Goal: Transaction & Acquisition: Purchase product/service

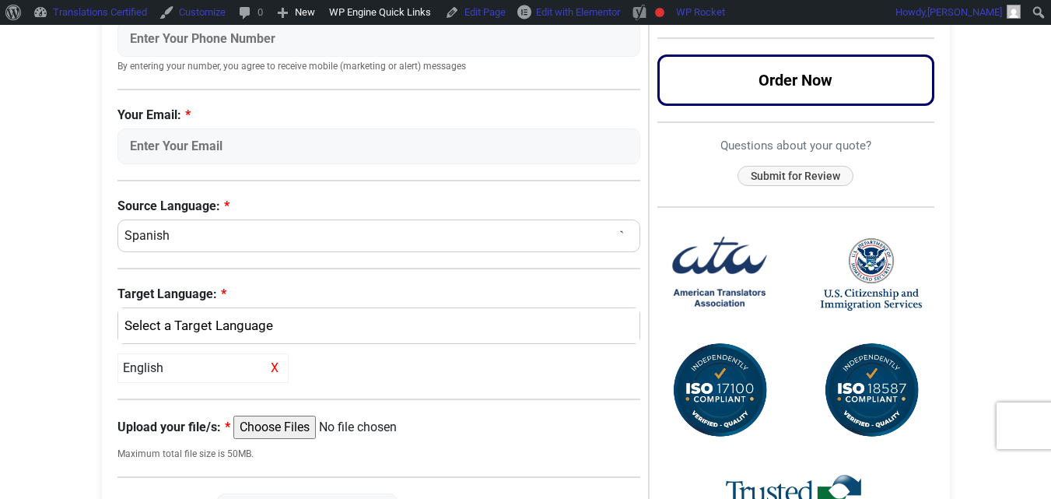
scroll to position [467, 0]
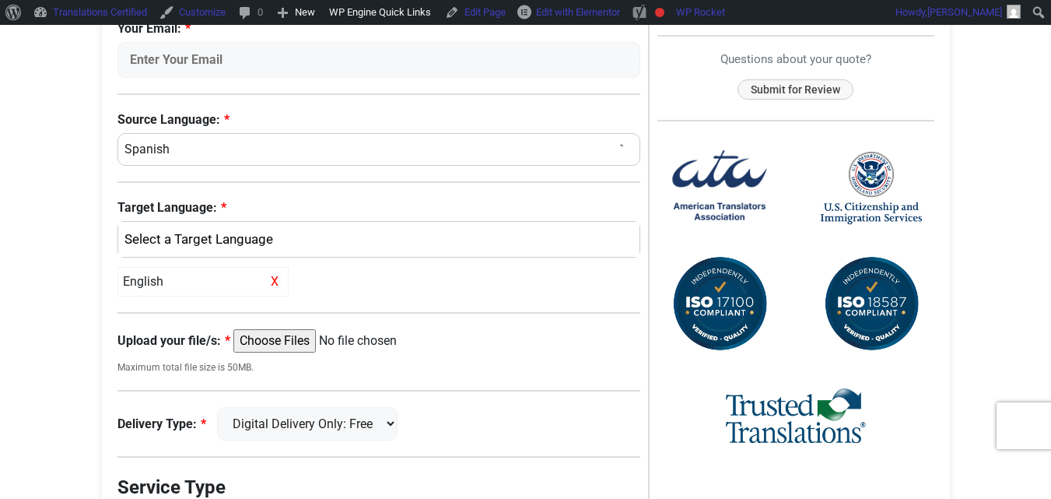
click at [215, 153] on select "Select a Language Afrikaans [DEMOGRAPHIC_DATA] Amharic Arabic [DEMOGRAPHIC_DATA…" at bounding box center [380, 149] width 524 height 33
select select "Slovenian"
click at [118, 133] on select "Select a Language Afrikaans [DEMOGRAPHIC_DATA] Amharic Arabic [DEMOGRAPHIC_DATA…" at bounding box center [380, 149] width 524 height 33
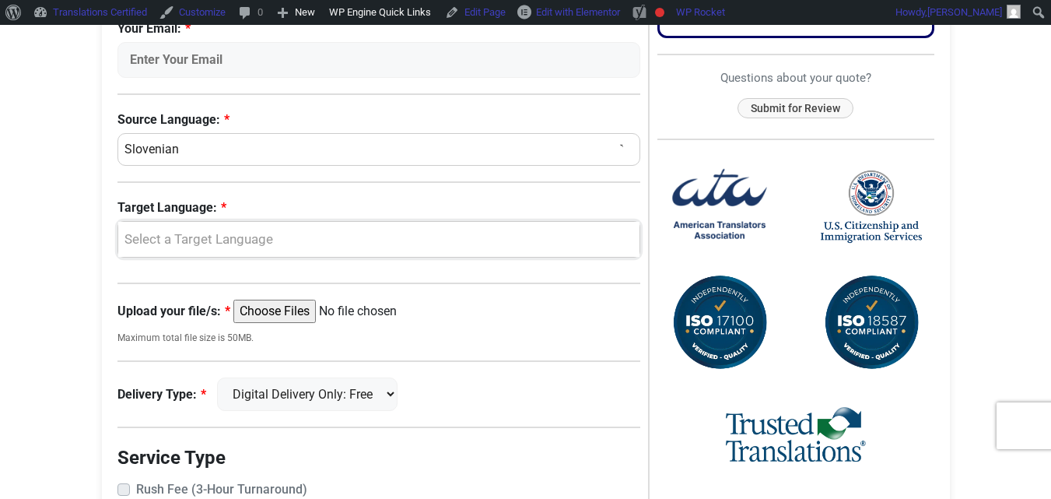
click at [192, 249] on div "Select a Target Language" at bounding box center [375, 240] width 499 height 20
click at [131, 320] on link "English" at bounding box center [379, 315] width 522 height 25
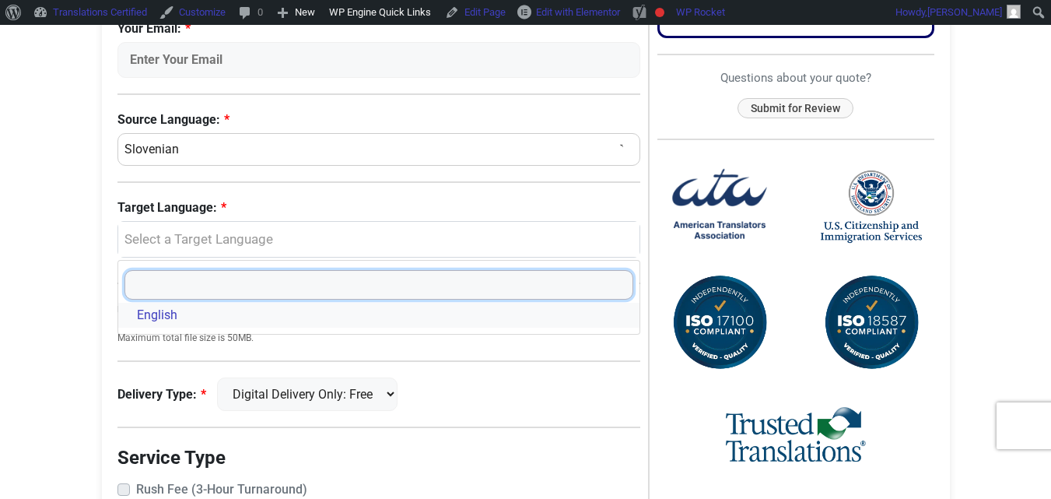
select select "English"
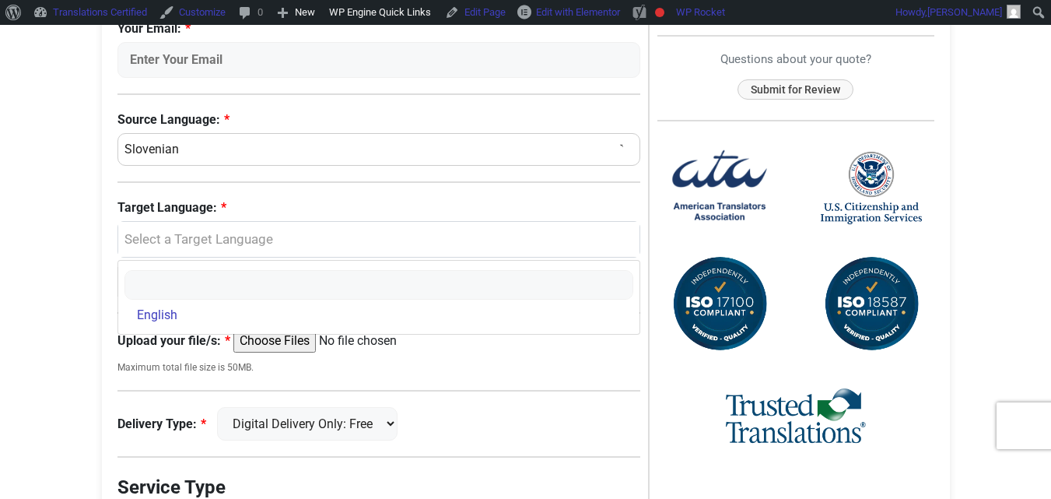
click at [289, 345] on input "Upload your file/s:" at bounding box center [352, 340] width 238 height 23
type input "C:\fakepath\army-and-birth.pdf"
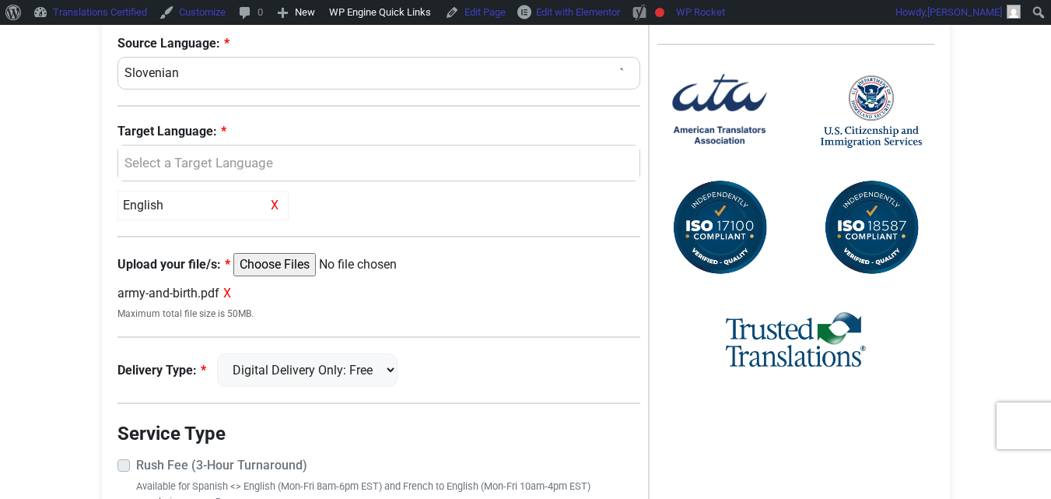
scroll to position [545, 0]
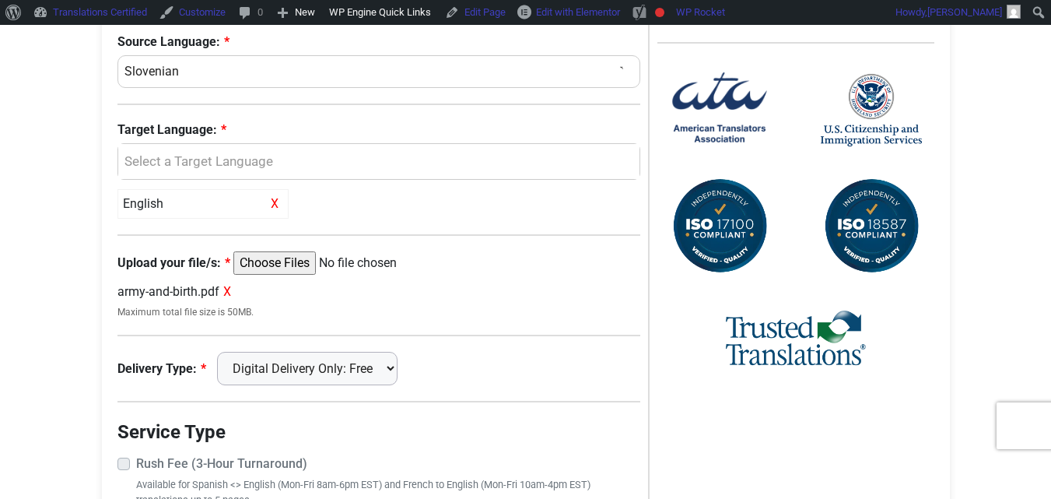
click at [292, 365] on select "Digital Delivery Only: Free FedEx 2 Day: $15" at bounding box center [307, 368] width 181 height 33
select select "fedex-2day"
click at [224, 352] on select "Digital Delivery Only: Free FedEx 2 Day: $15" at bounding box center [307, 368] width 181 height 33
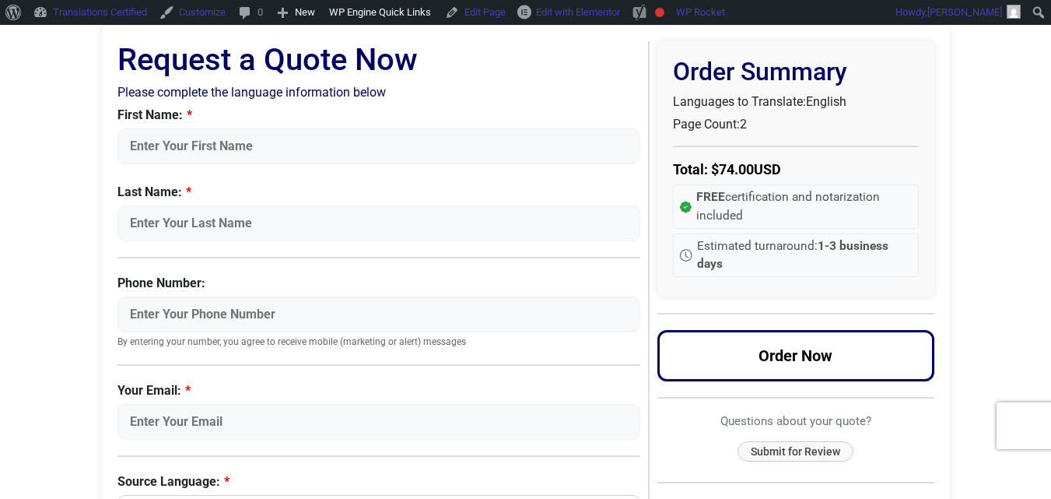
scroll to position [78, 0]
